Goal: Information Seeking & Learning: Learn about a topic

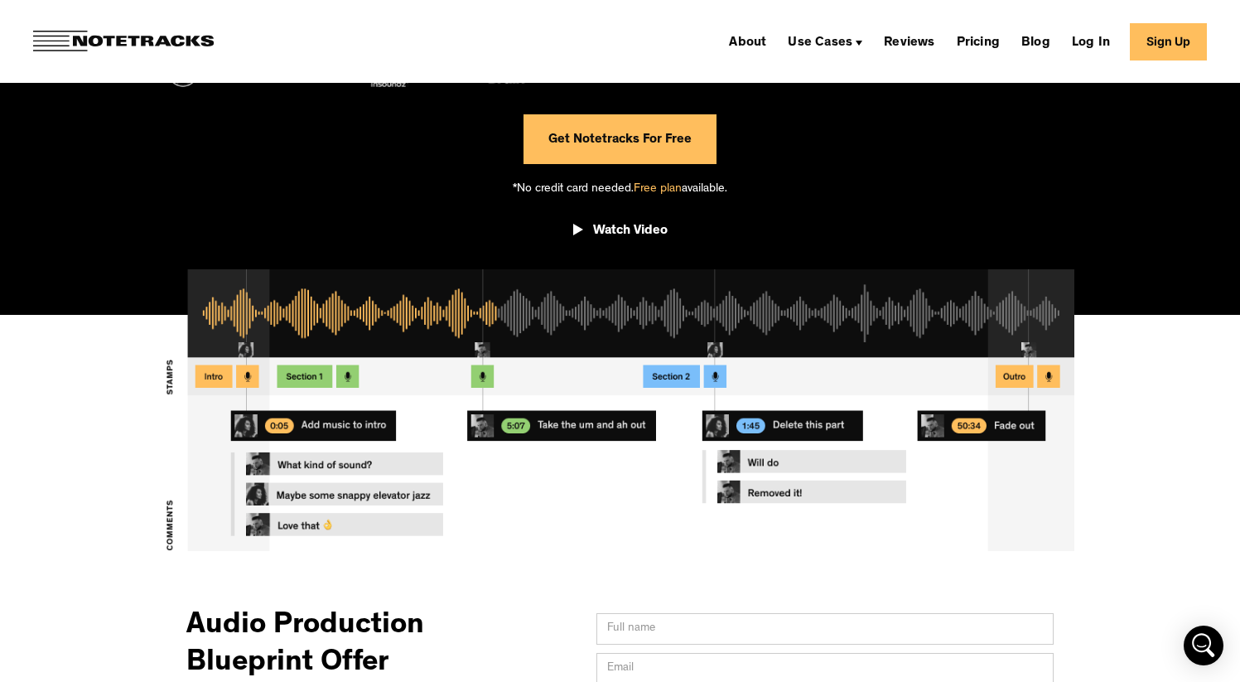
scroll to position [371, 0]
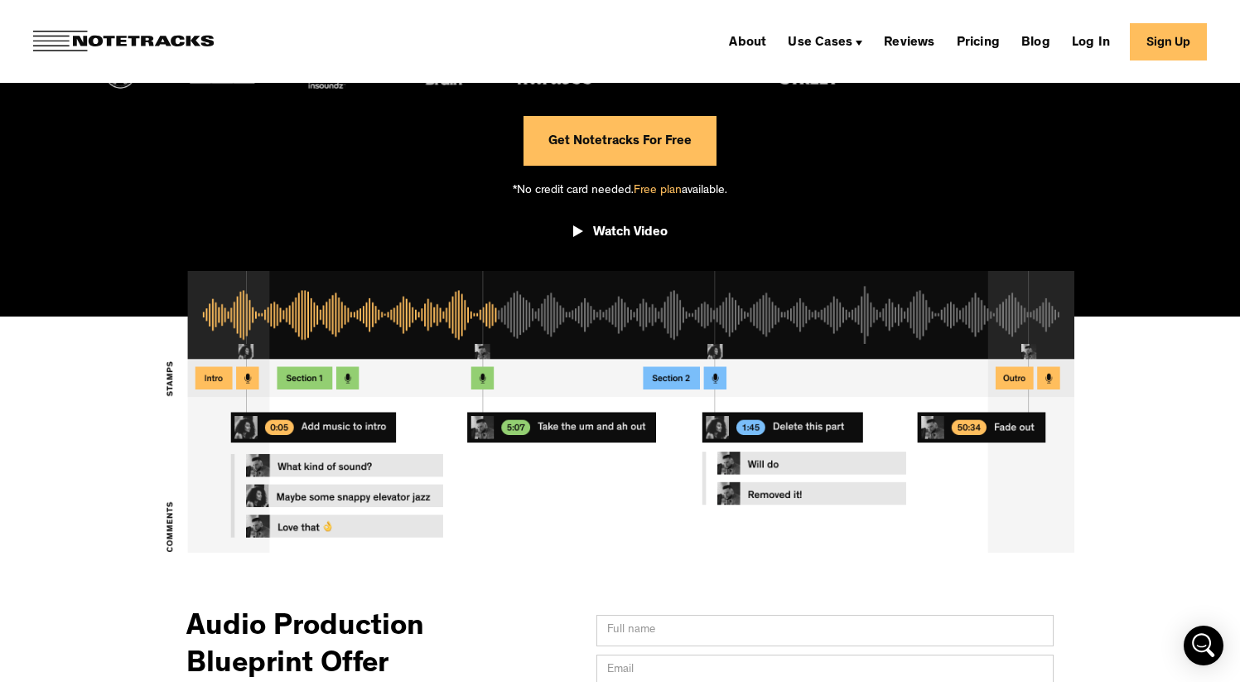
click at [658, 189] on span "Free plan" at bounding box center [658, 191] width 48 height 12
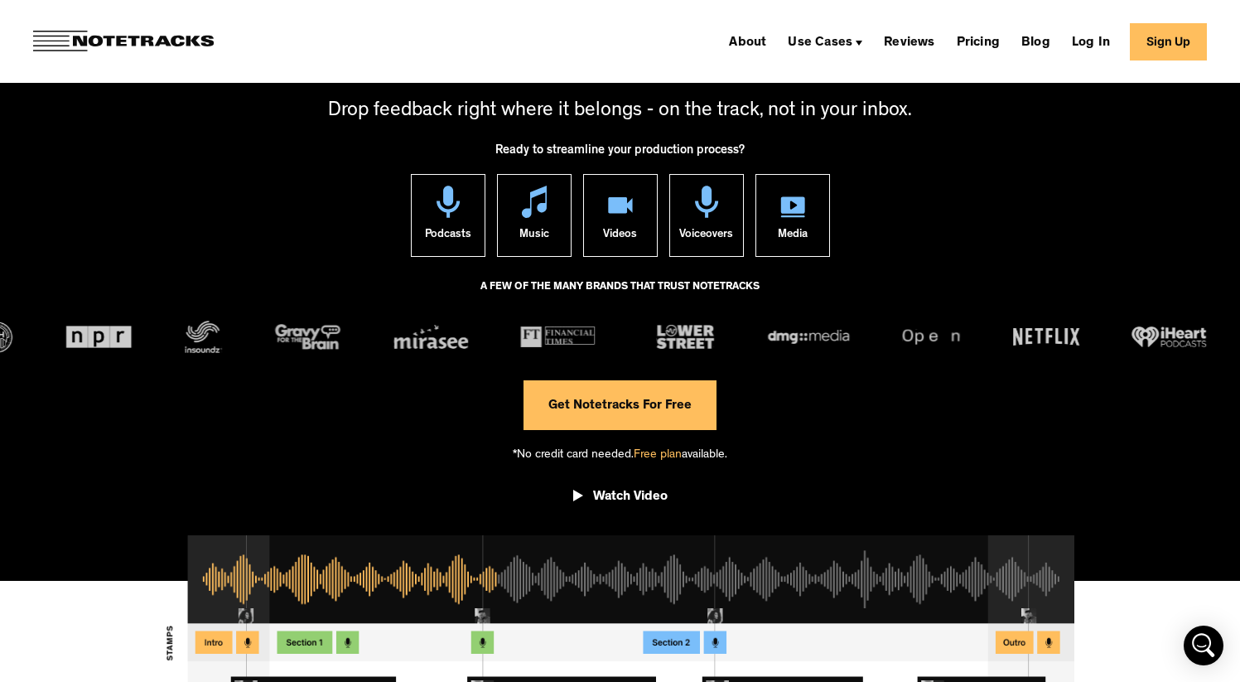
scroll to position [50, 0]
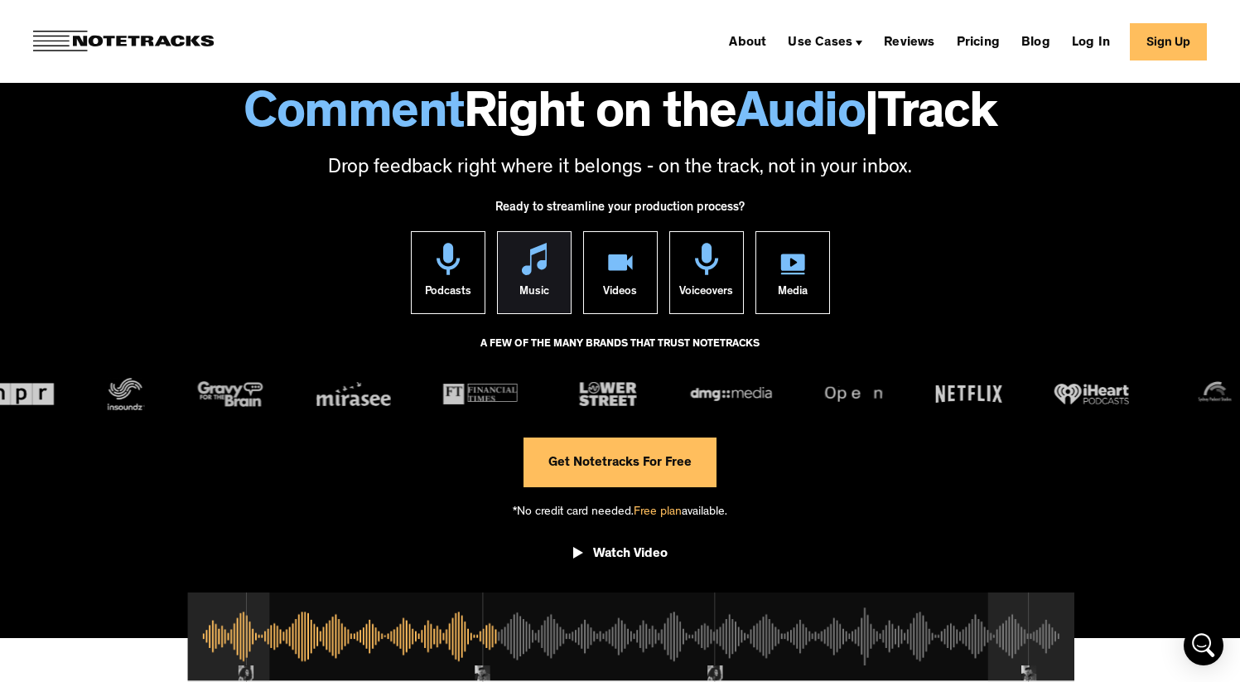
click at [533, 255] on img at bounding box center [534, 259] width 25 height 32
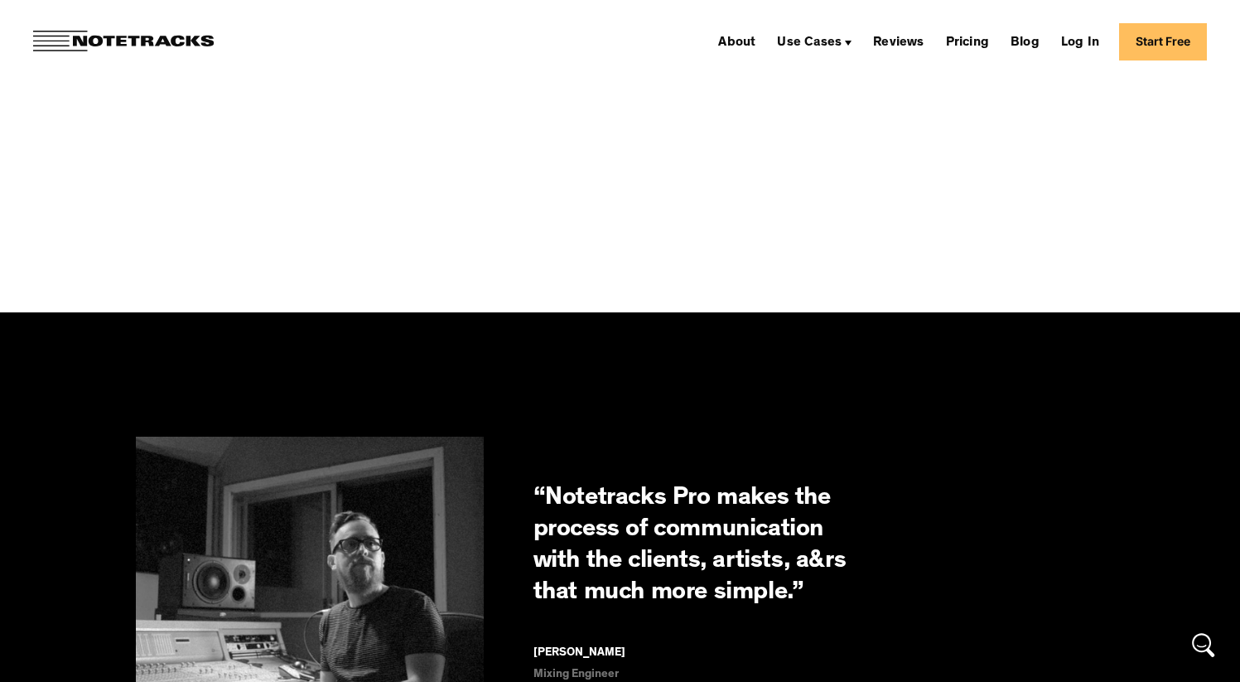
scroll to position [2424, 0]
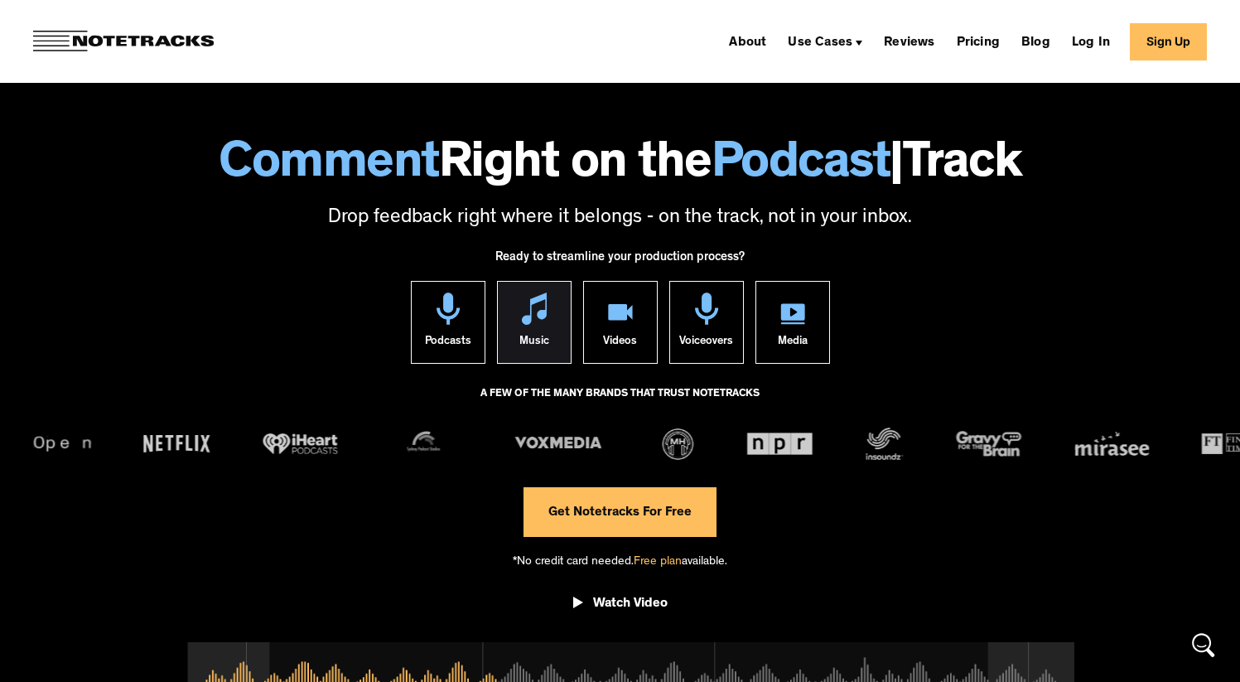
click at [529, 300] on img at bounding box center [534, 308] width 25 height 32
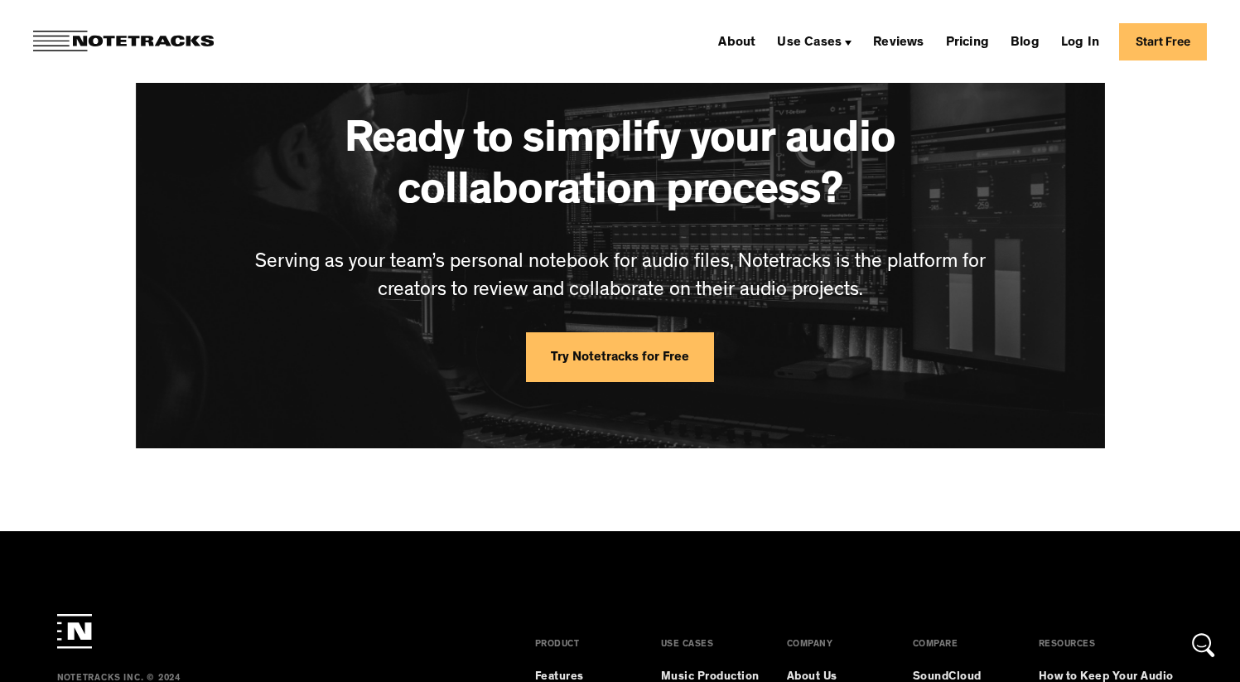
scroll to position [4169, 0]
